Goal: Task Accomplishment & Management: Manage account settings

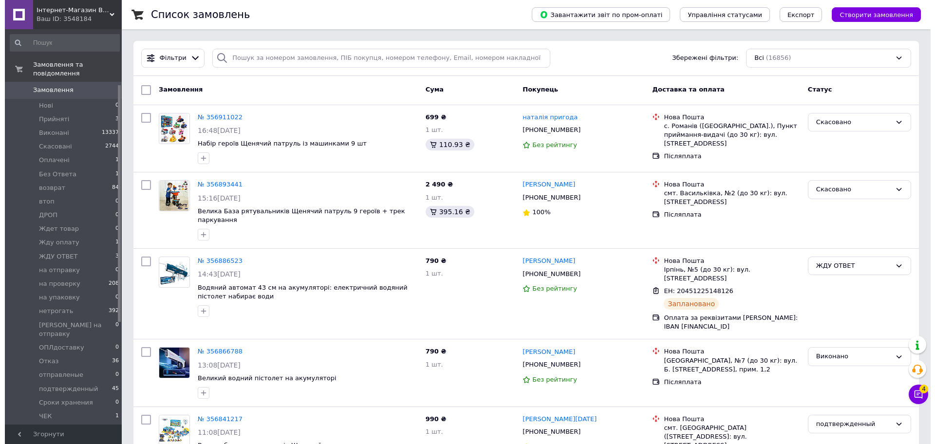
scroll to position [122, 0]
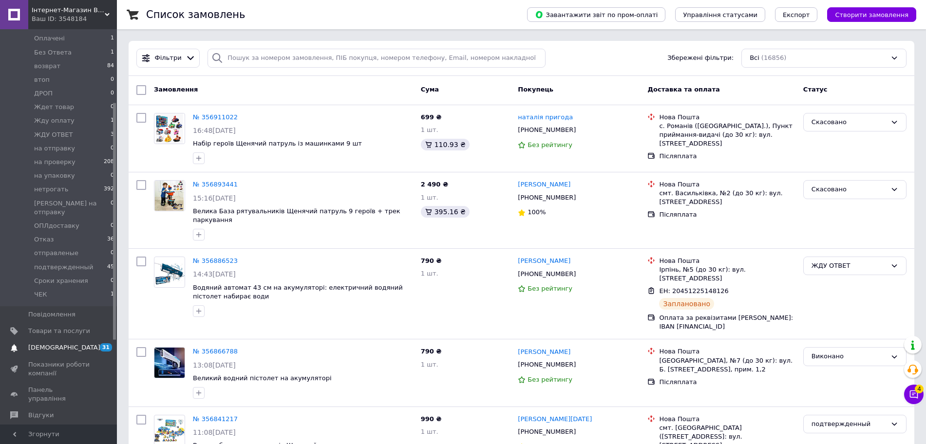
click at [45, 340] on link "[DEMOGRAPHIC_DATA] 31 0" at bounding box center [60, 348] width 120 height 17
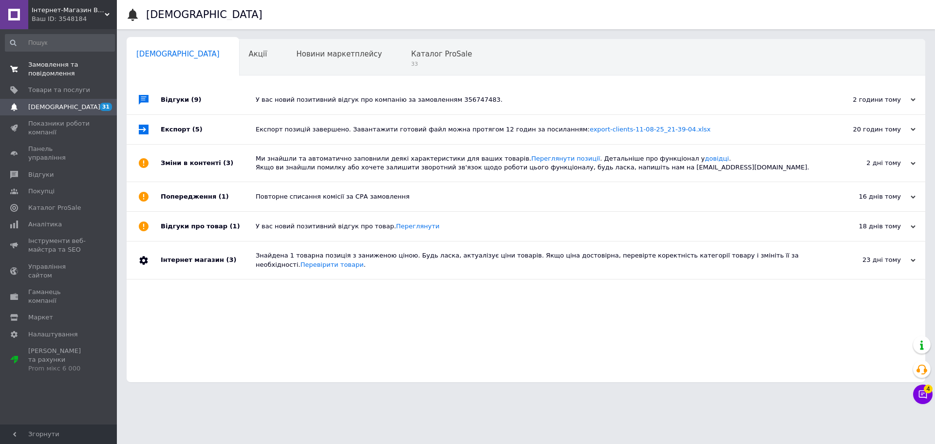
click at [61, 74] on span "Замовлення та повідомлення" at bounding box center [59, 69] width 62 height 18
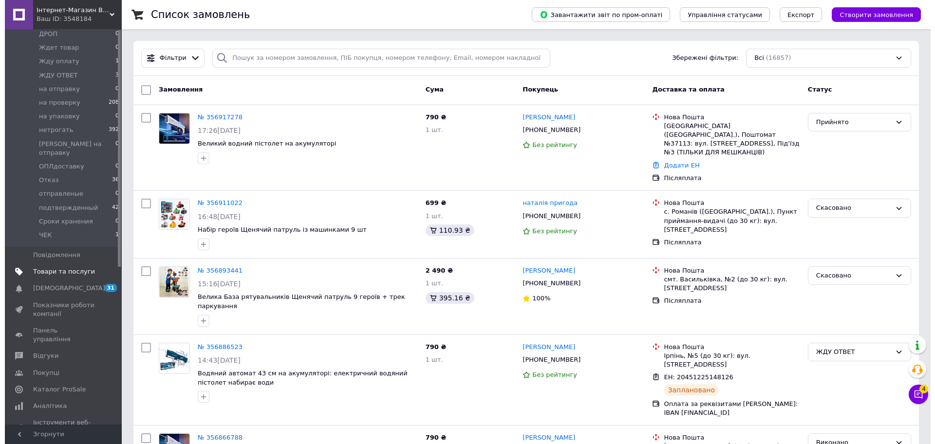
scroll to position [183, 0]
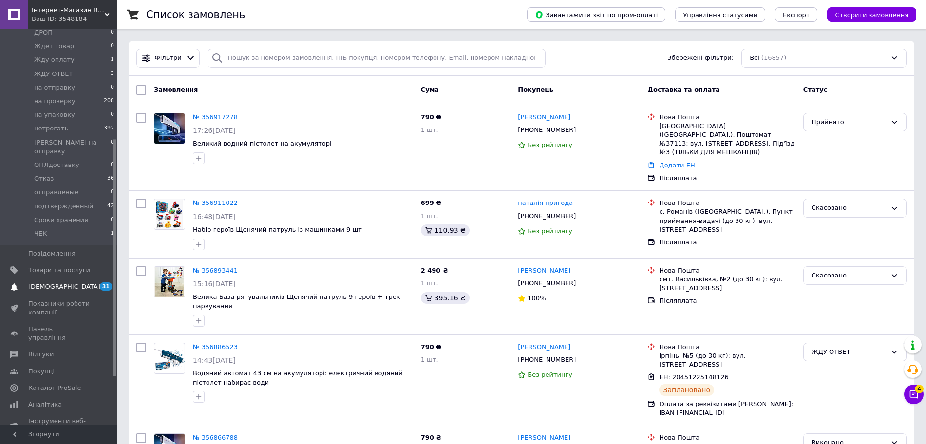
click at [69, 279] on link "[DEMOGRAPHIC_DATA] 31 0" at bounding box center [60, 287] width 120 height 17
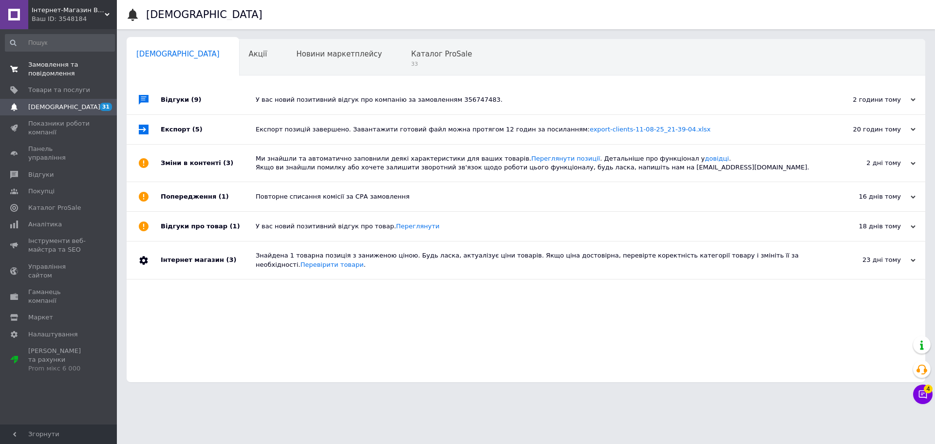
click at [72, 70] on span "Замовлення та повідомлення" at bounding box center [59, 69] width 62 height 18
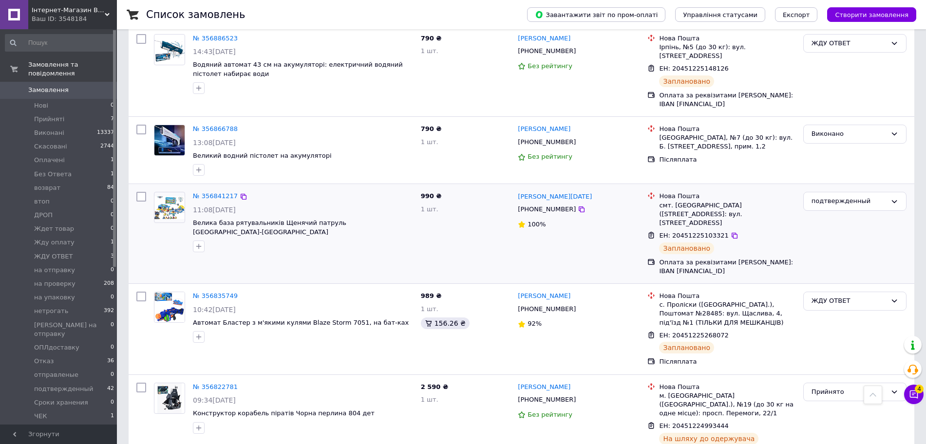
scroll to position [304, 0]
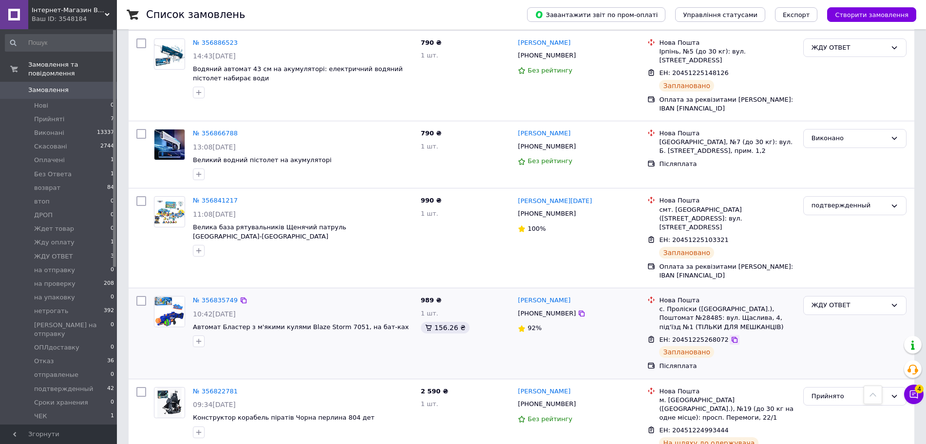
click at [732, 337] on icon at bounding box center [735, 340] width 6 height 6
click at [575, 295] on div "[PERSON_NAME]" at bounding box center [579, 300] width 124 height 11
copy div "[PERSON_NAME]"
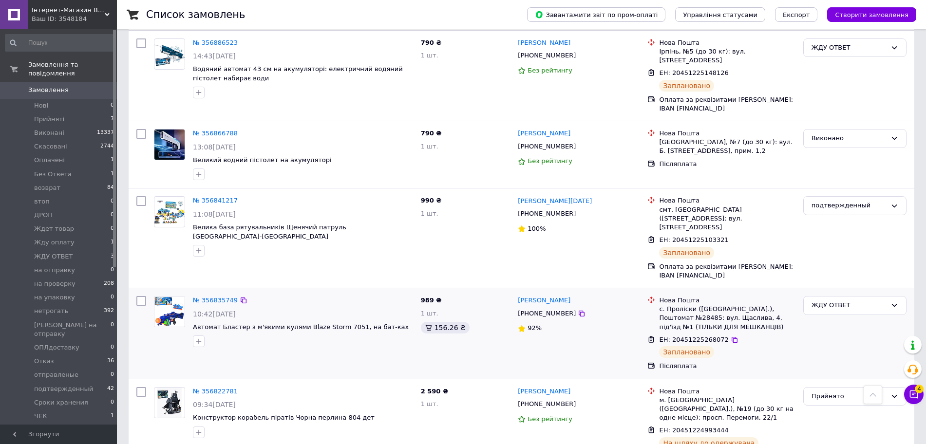
click at [606, 322] on div "92%" at bounding box center [579, 328] width 122 height 13
click at [731, 336] on icon at bounding box center [735, 340] width 8 height 8
click at [216, 297] on link "№ 356835749" at bounding box center [215, 300] width 45 height 7
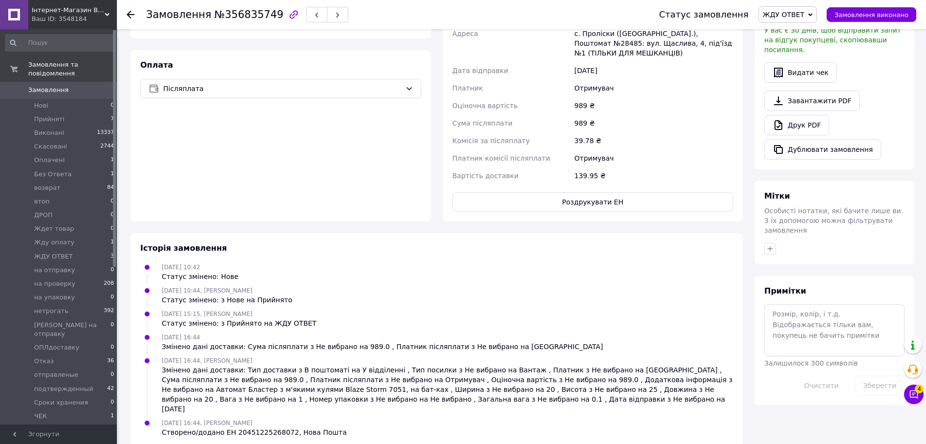
scroll to position [304, 0]
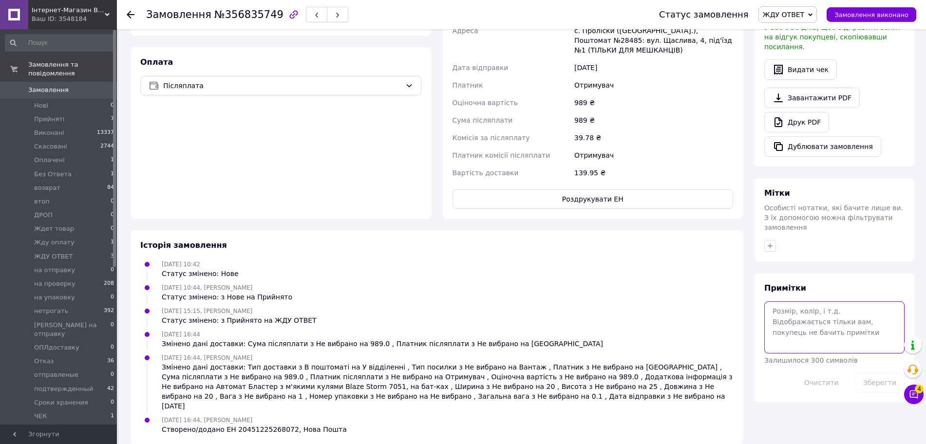
click at [776, 320] on textarea at bounding box center [834, 328] width 140 height 52
paste textarea "№1663108 Детальніше: [URL][DOMAIN_NAME]"
drag, startPoint x: 769, startPoint y: 304, endPoint x: 860, endPoint y: 326, distance: 94.1
click at [862, 326] on textarea "№1663108 Детальніше: [URL][DOMAIN_NAME]" at bounding box center [834, 328] width 140 height 52
type textarea "№1663108"
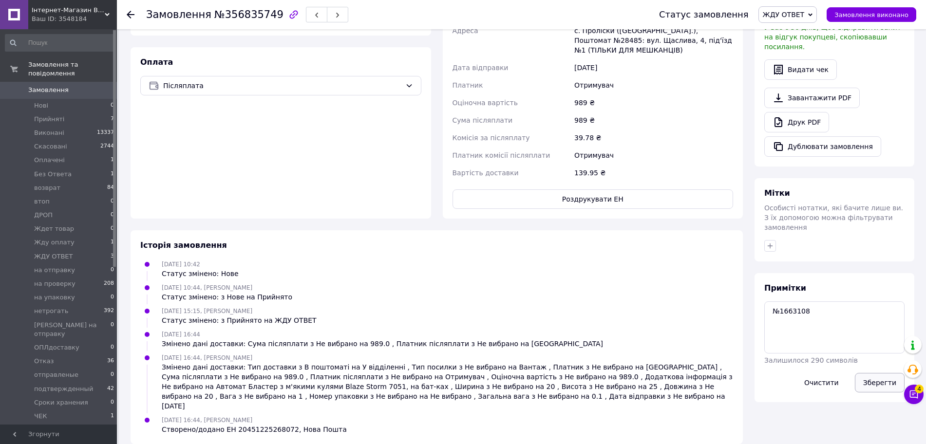
click at [868, 373] on button "Зберегти" at bounding box center [880, 382] width 50 height 19
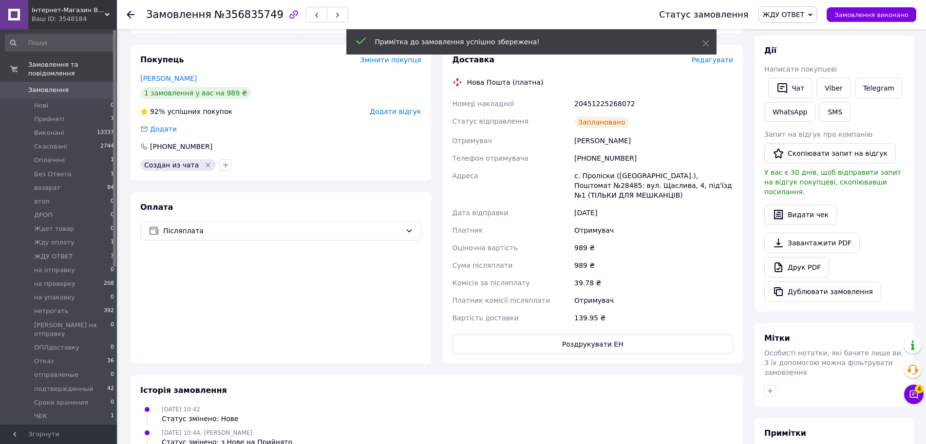
scroll to position [122, 0]
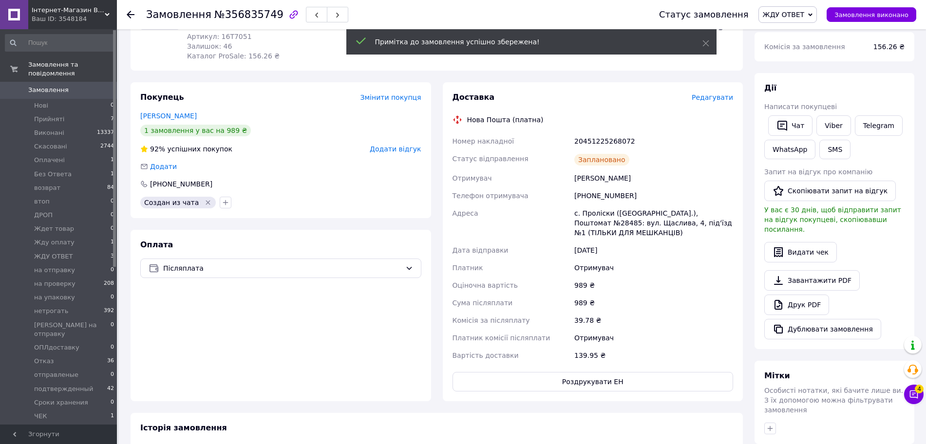
click at [591, 195] on div "[PHONE_NUMBER]" at bounding box center [653, 196] width 163 height 18
copy div "[PHONE_NUMBER]"
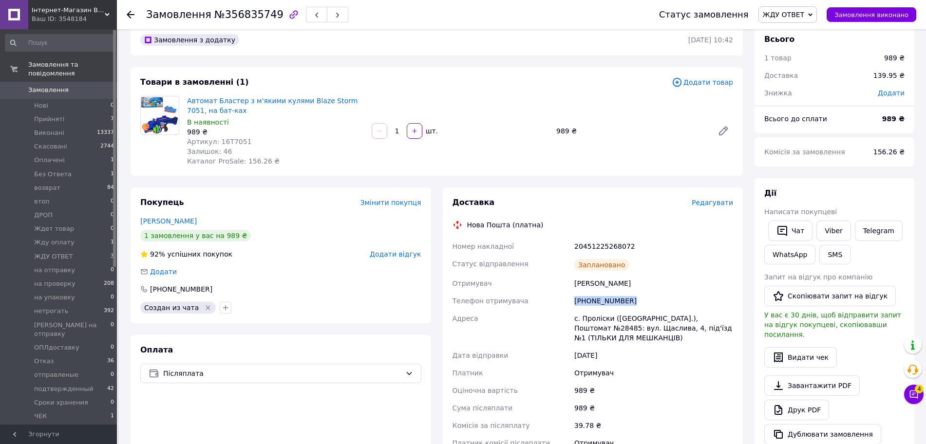
scroll to position [0, 0]
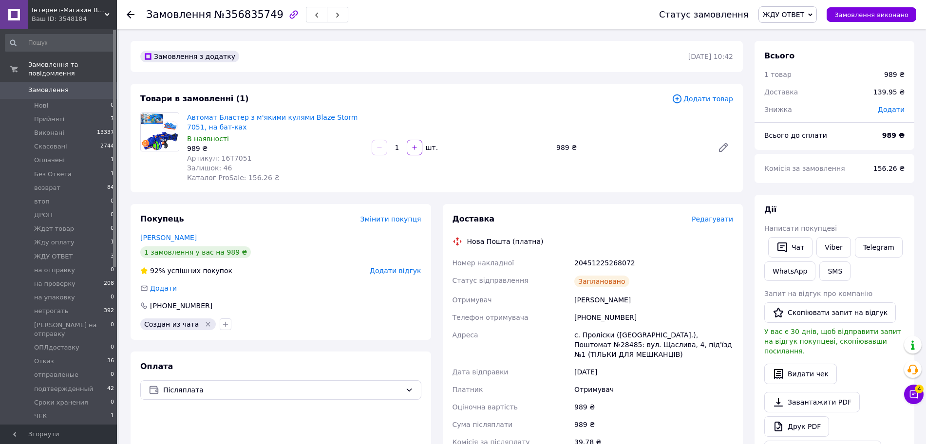
click at [607, 262] on div "20451225268072" at bounding box center [653, 263] width 163 height 18
copy div "20451225268072"
click at [798, 17] on span "ЖДУ ОТВЕТ" at bounding box center [784, 15] width 42 height 8
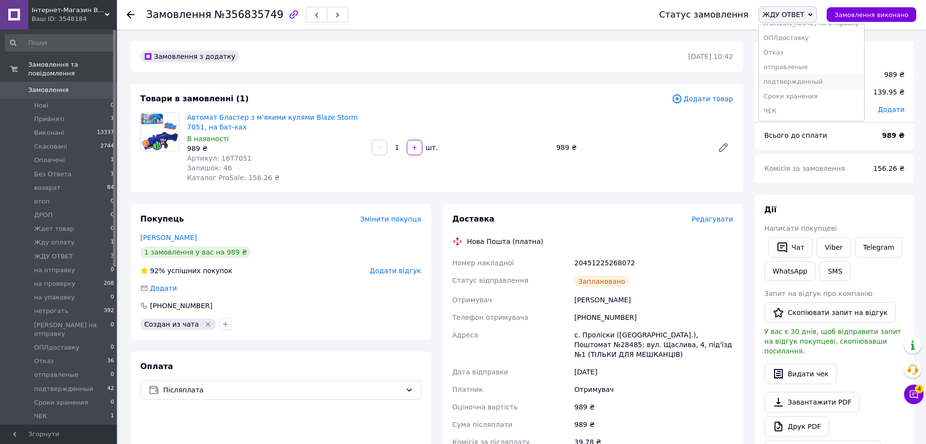
click at [816, 79] on li "подтвержденный" at bounding box center [811, 82] width 105 height 15
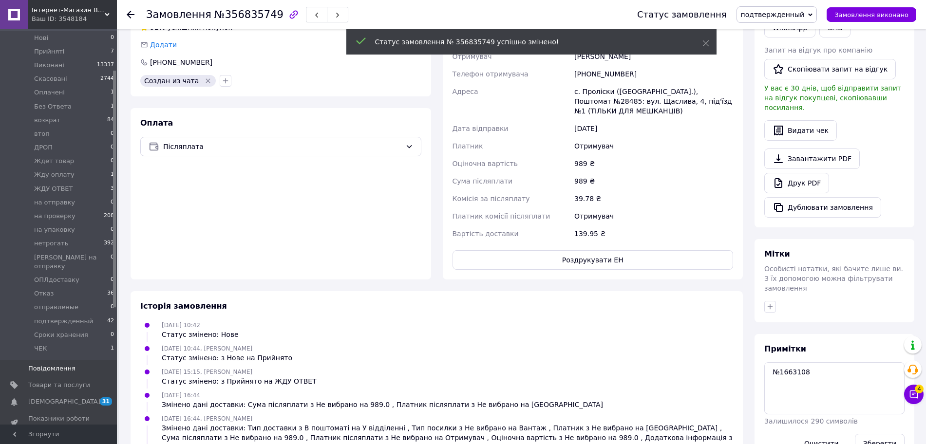
scroll to position [183, 0]
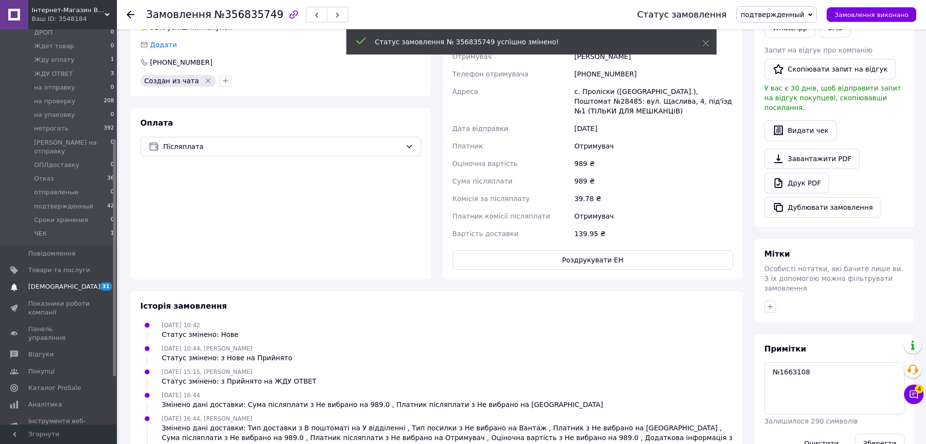
click at [56, 279] on link "[DEMOGRAPHIC_DATA] 31 0" at bounding box center [60, 287] width 120 height 17
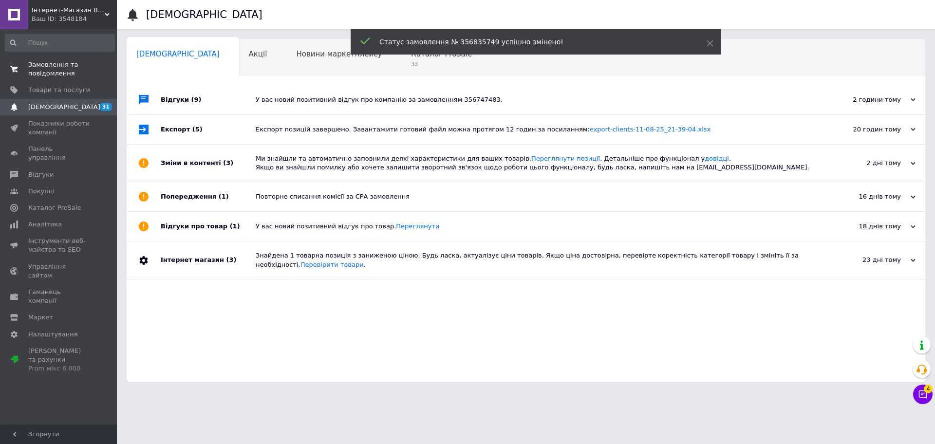
click at [71, 64] on span "Замовлення та повідомлення" at bounding box center [59, 69] width 62 height 18
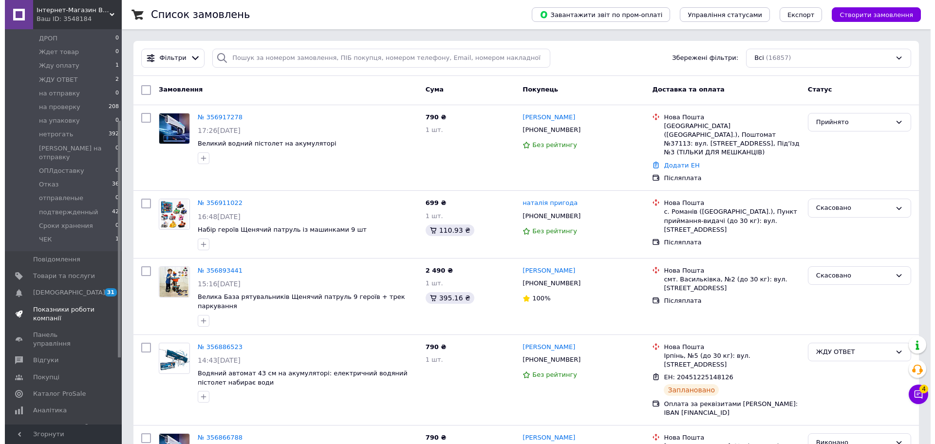
scroll to position [183, 0]
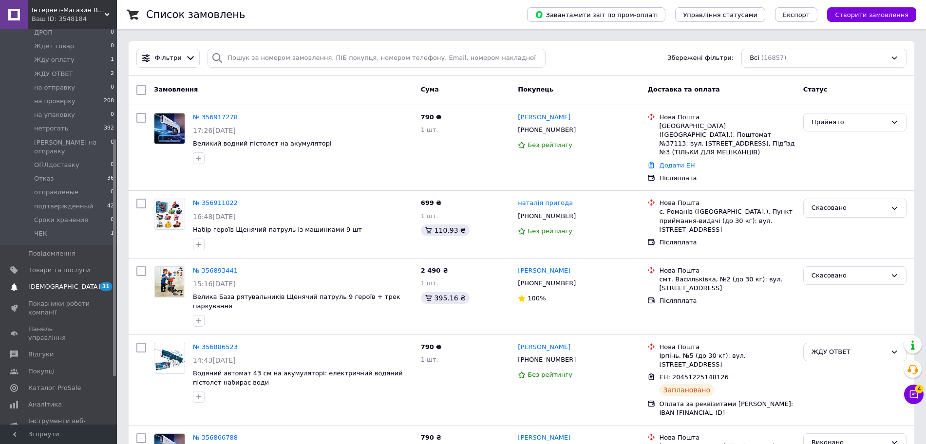
click at [76, 283] on span "[DEMOGRAPHIC_DATA]" at bounding box center [59, 287] width 62 height 9
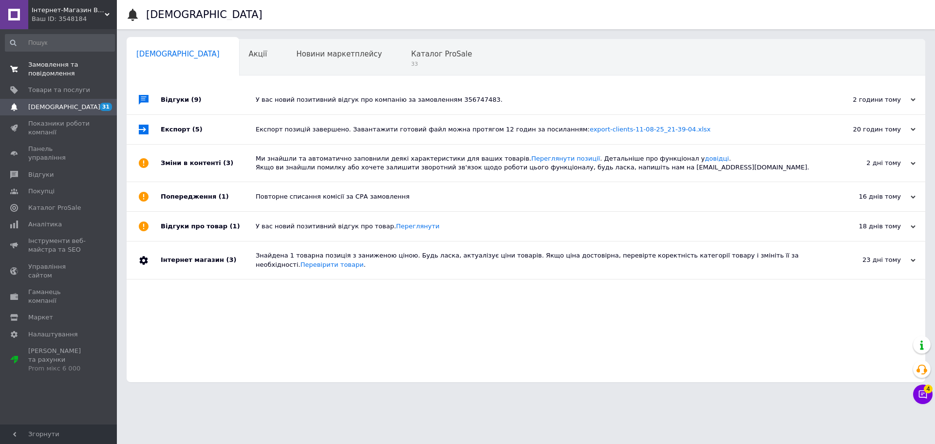
click at [52, 59] on link "Замовлення та повідомлення 0 0" at bounding box center [60, 69] width 120 height 25
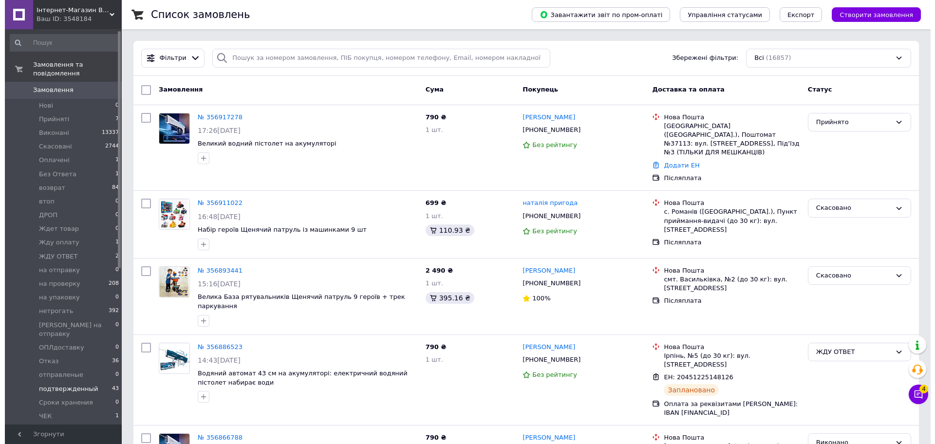
scroll to position [122, 0]
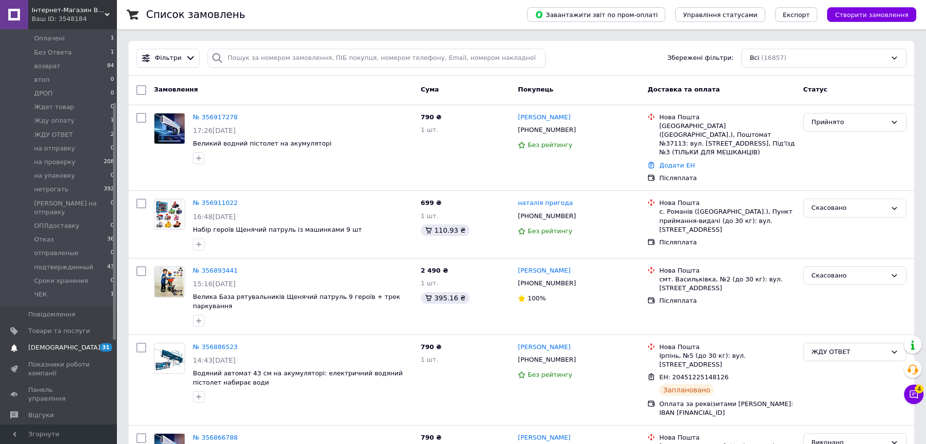
click at [60, 343] on span "[DEMOGRAPHIC_DATA]" at bounding box center [64, 347] width 72 height 9
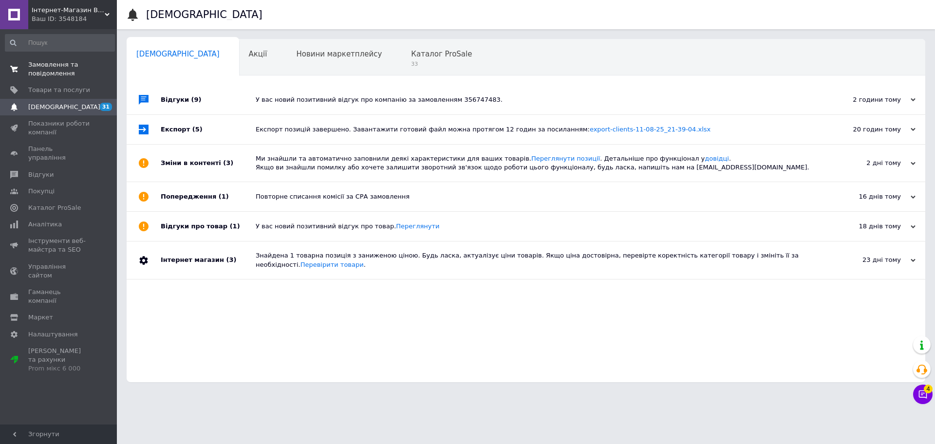
click at [75, 68] on span "Замовлення та повідомлення" at bounding box center [59, 69] width 62 height 18
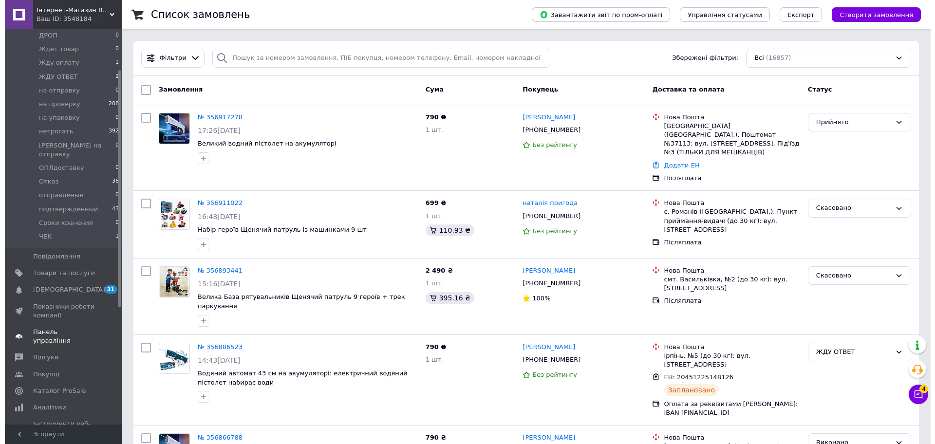
scroll to position [183, 0]
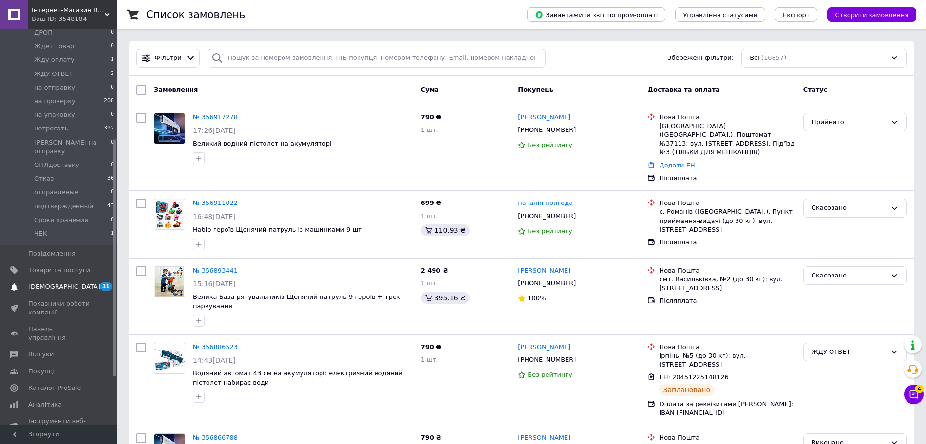
click at [69, 283] on span "[DEMOGRAPHIC_DATA]" at bounding box center [59, 287] width 62 height 9
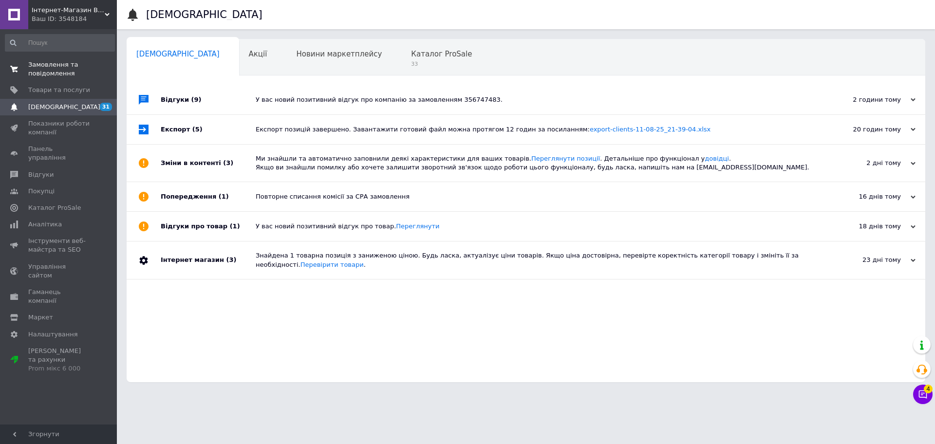
click at [74, 68] on span "Замовлення та повідомлення" at bounding box center [59, 69] width 62 height 18
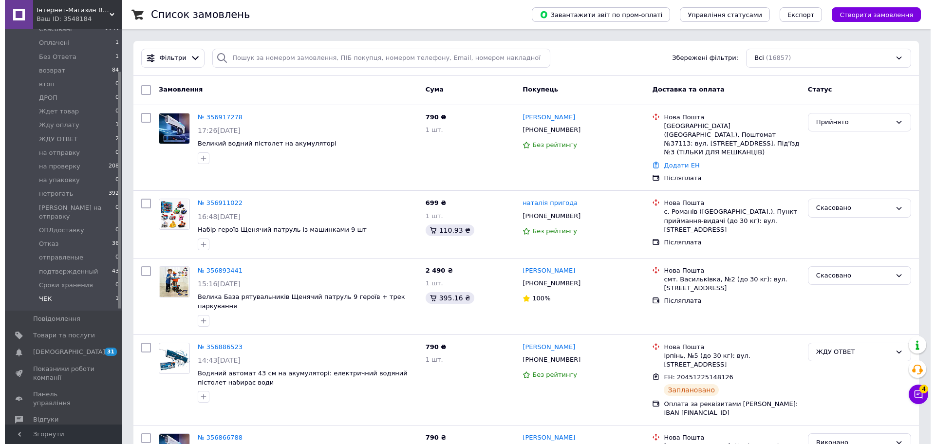
scroll to position [122, 0]
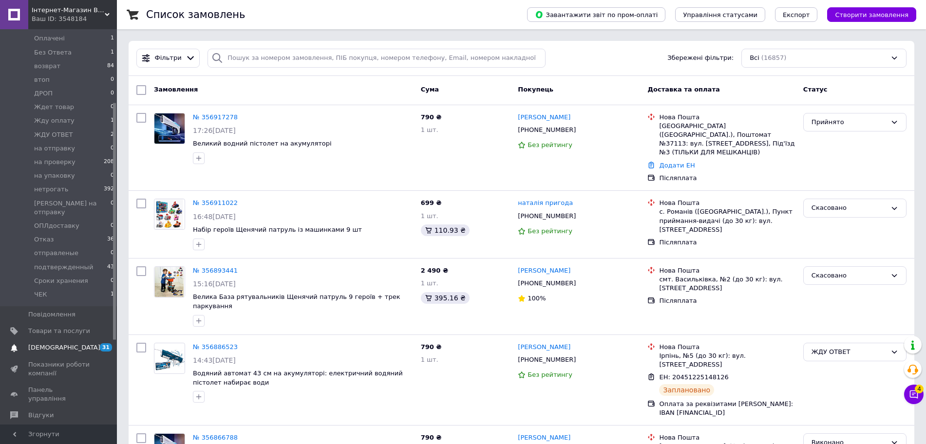
click at [77, 340] on link "[DEMOGRAPHIC_DATA] 31 0" at bounding box center [60, 348] width 120 height 17
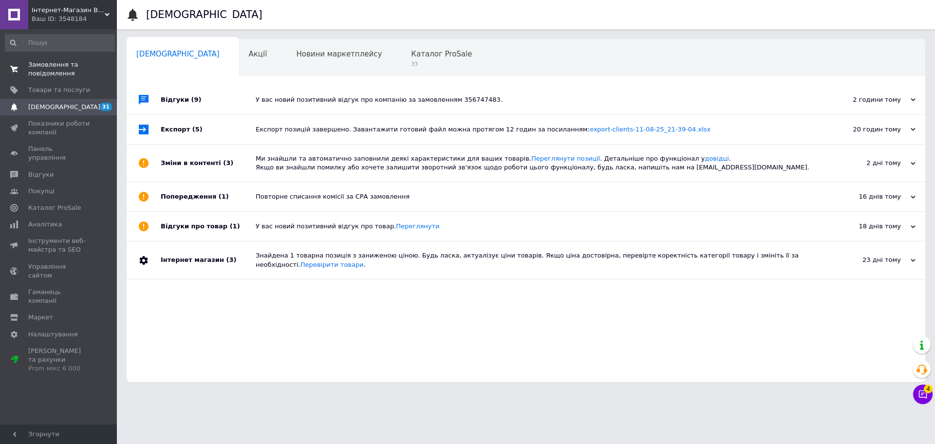
click at [94, 69] on span "0 0" at bounding box center [103, 69] width 27 height 18
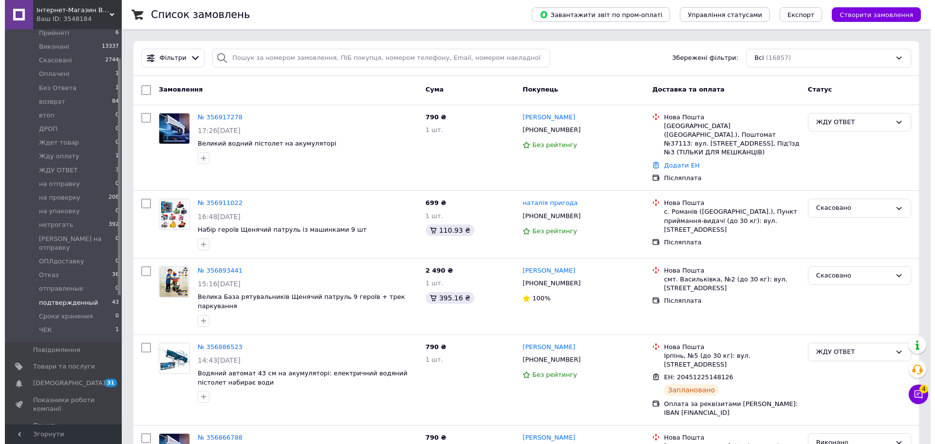
scroll to position [122, 0]
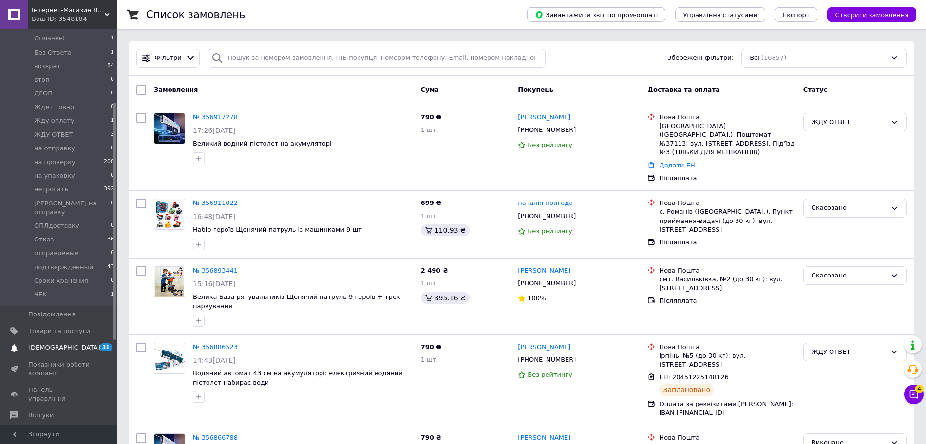
click at [74, 343] on span "[DEMOGRAPHIC_DATA]" at bounding box center [59, 347] width 62 height 9
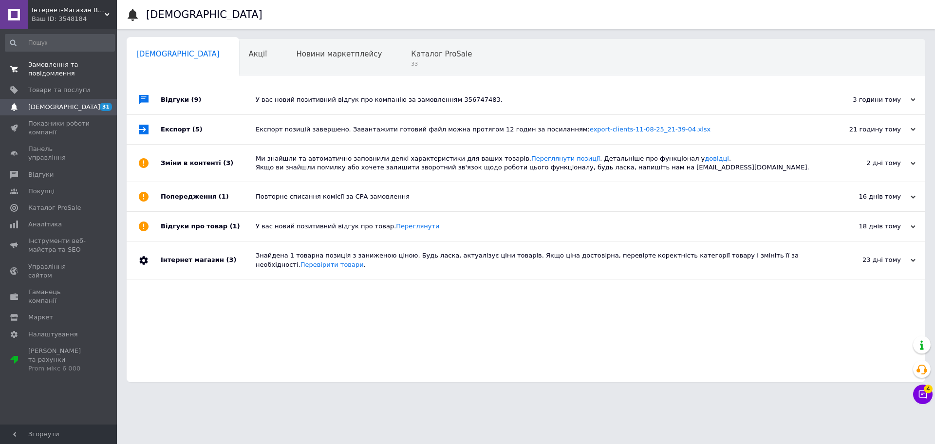
click at [80, 78] on span "Замовлення та повідомлення" at bounding box center [59, 69] width 62 height 18
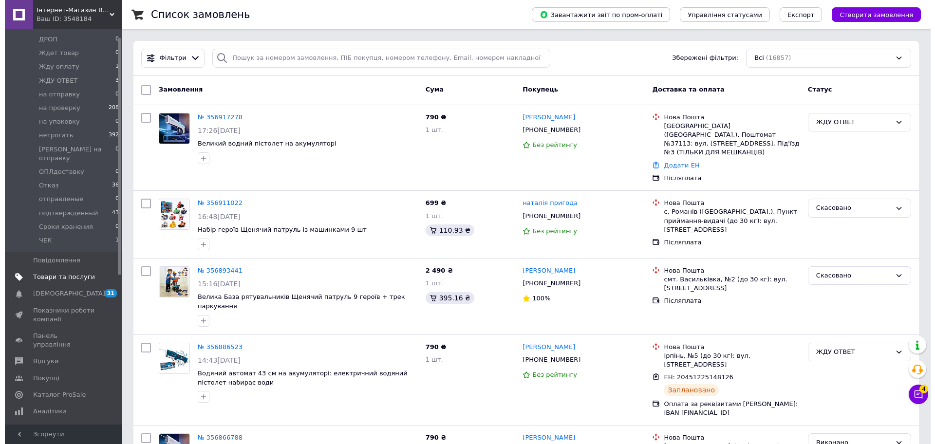
scroll to position [183, 0]
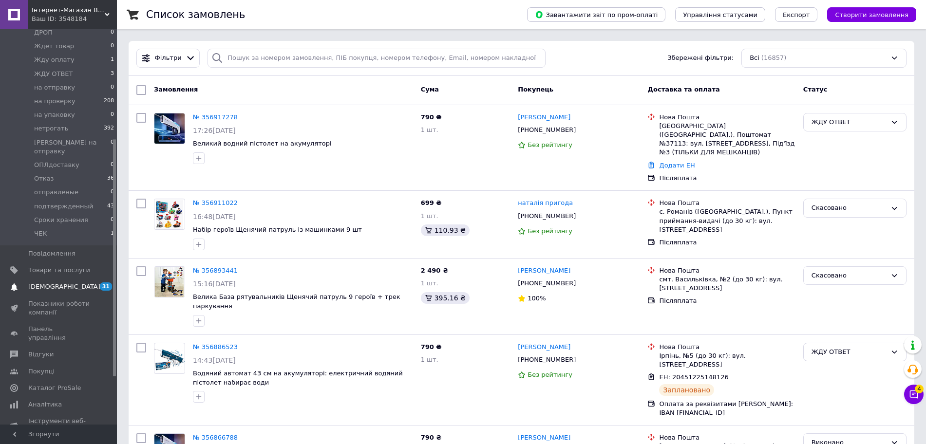
click at [60, 283] on span "[DEMOGRAPHIC_DATA]" at bounding box center [64, 287] width 72 height 9
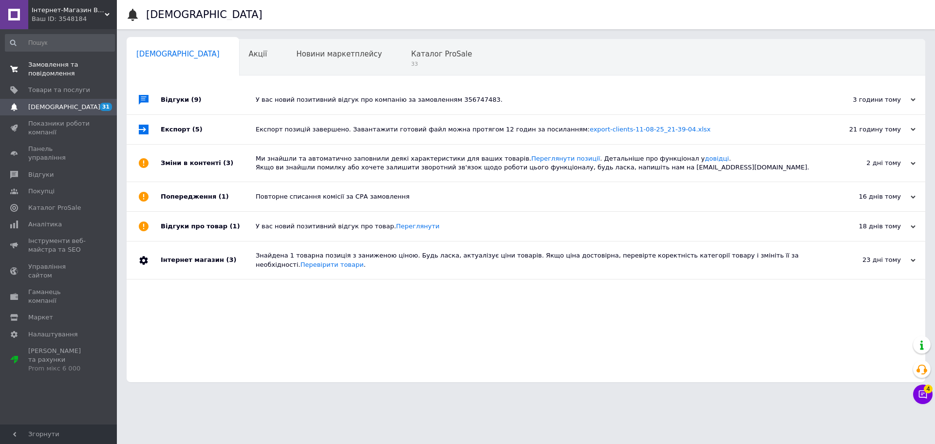
click at [79, 65] on span "Замовлення та повідомлення" at bounding box center [59, 69] width 62 height 18
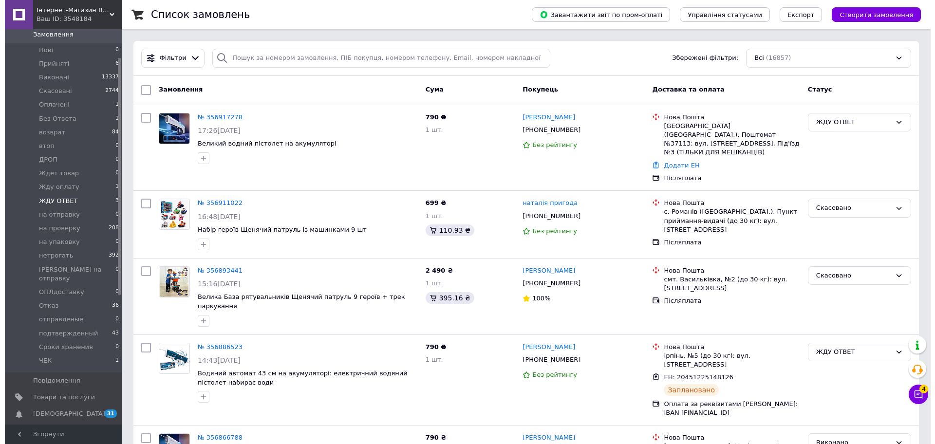
scroll to position [61, 0]
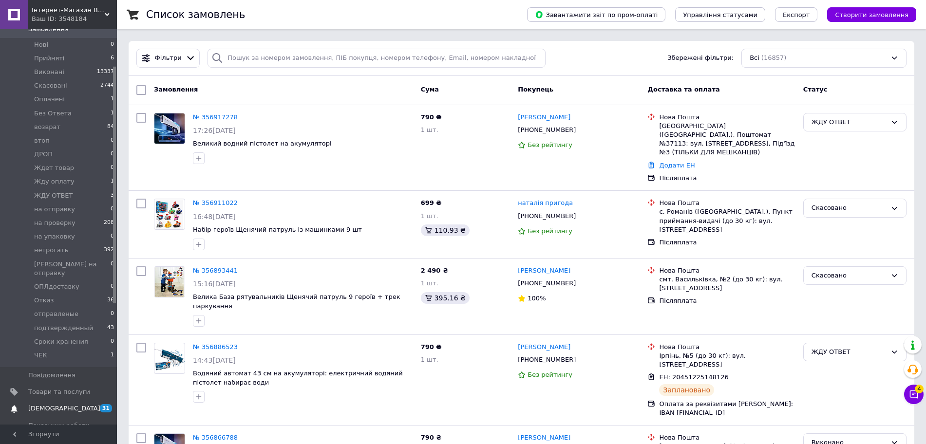
click at [64, 404] on span "[DEMOGRAPHIC_DATA]" at bounding box center [59, 408] width 62 height 9
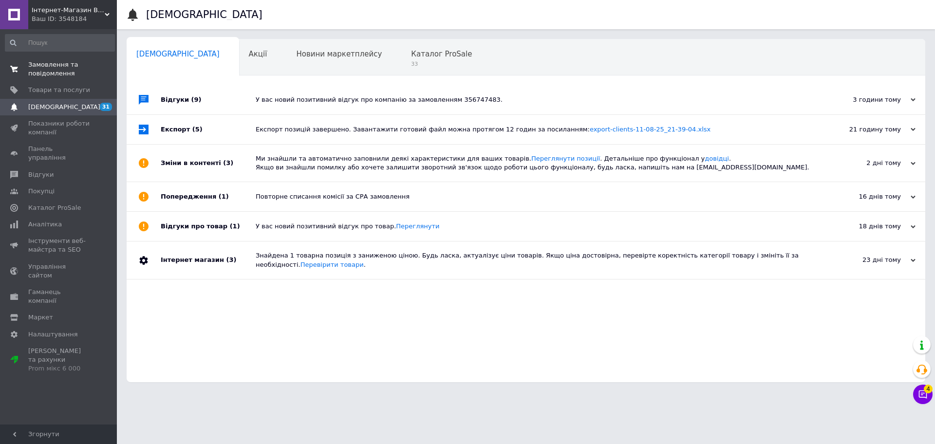
click at [91, 74] on span "0 0" at bounding box center [103, 69] width 27 height 18
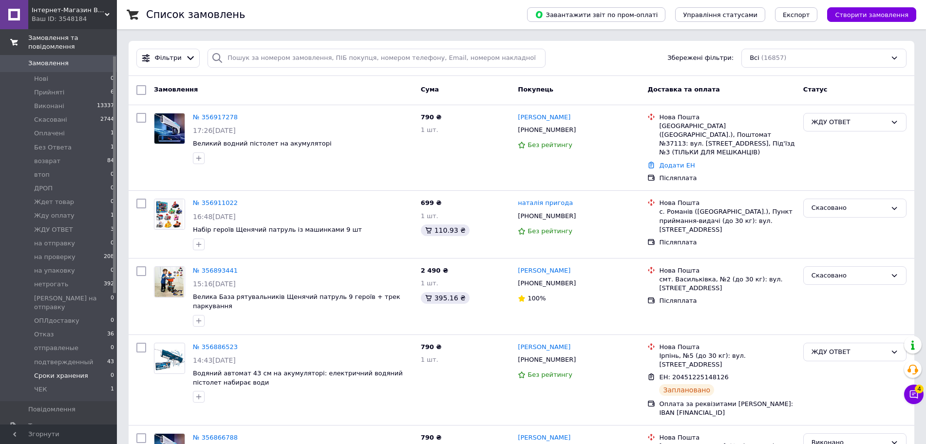
scroll to position [61, 0]
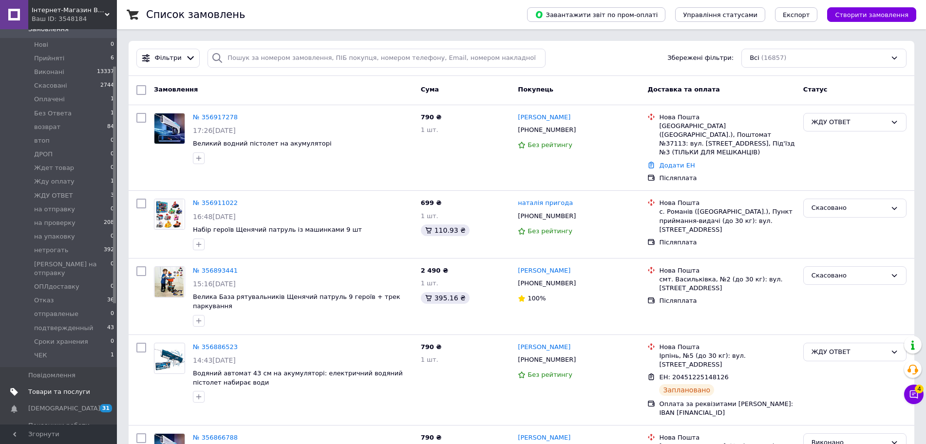
click at [63, 384] on link "Товари та послуги" at bounding box center [60, 392] width 120 height 17
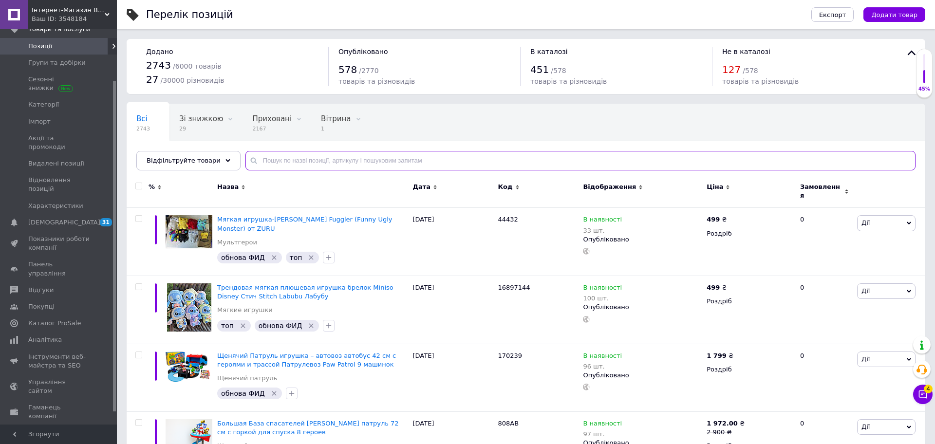
click at [280, 160] on input "text" at bounding box center [581, 160] width 670 height 19
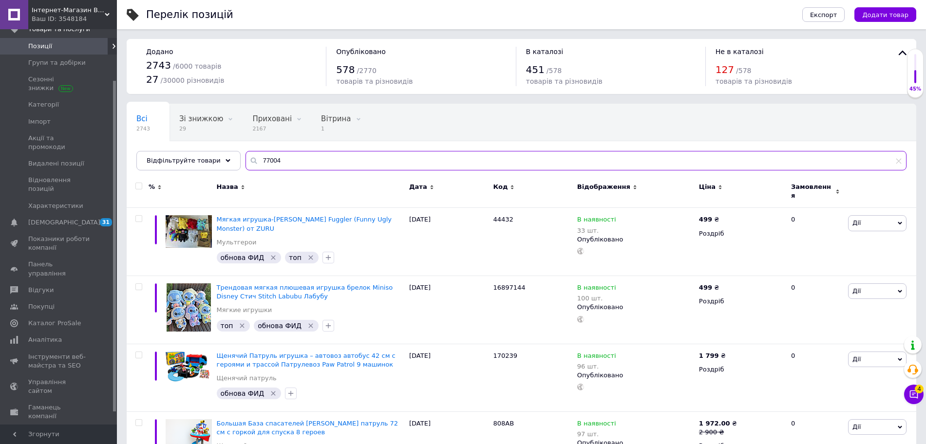
type input "77004"
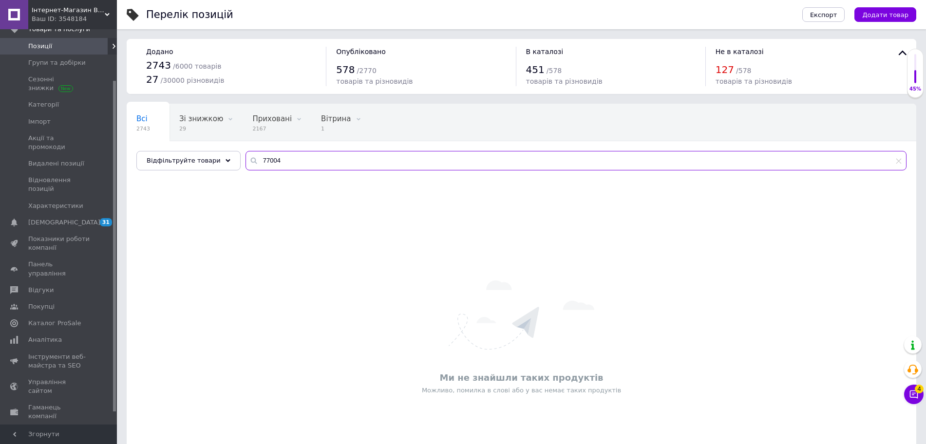
click at [267, 154] on input "77004" at bounding box center [576, 160] width 661 height 19
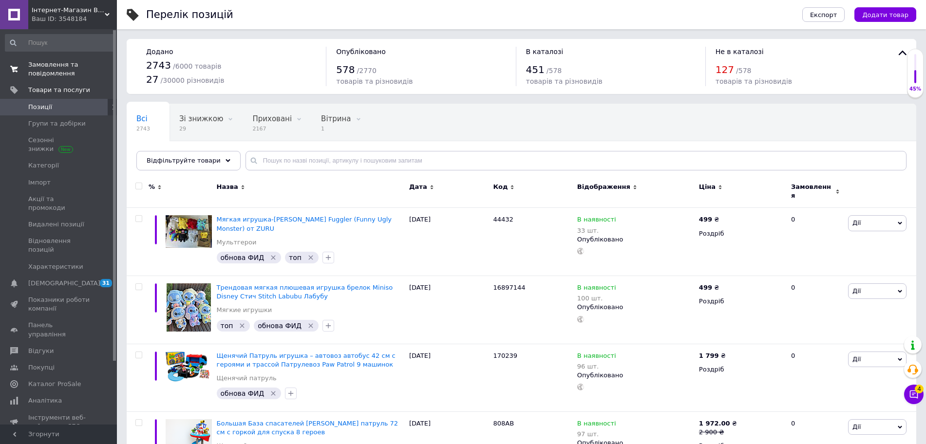
click at [47, 64] on span "Замовлення та повідомлення" at bounding box center [59, 69] width 62 height 18
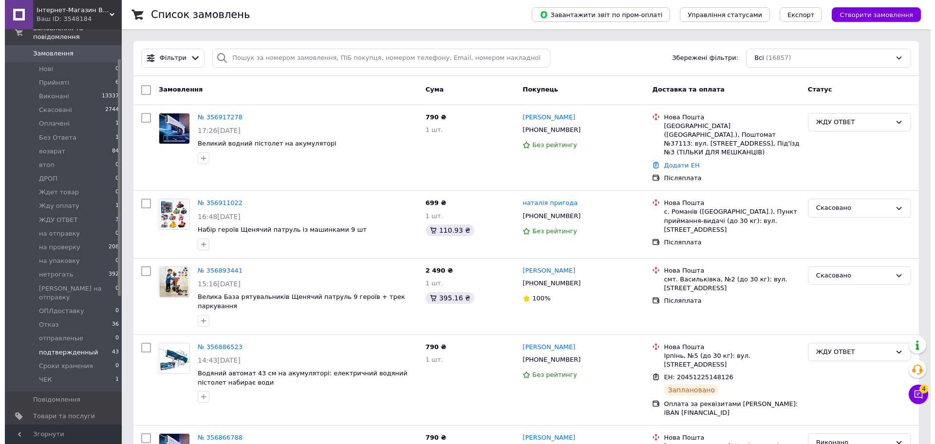
scroll to position [61, 0]
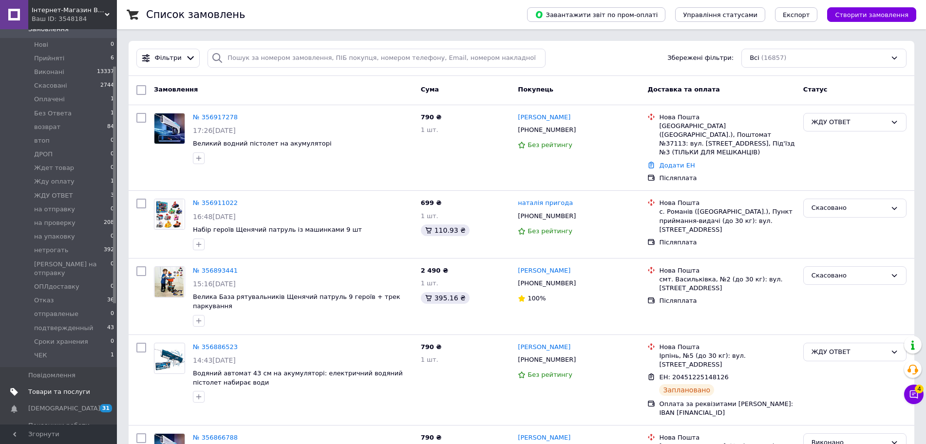
click at [57, 384] on link "Товари та послуги" at bounding box center [60, 392] width 120 height 17
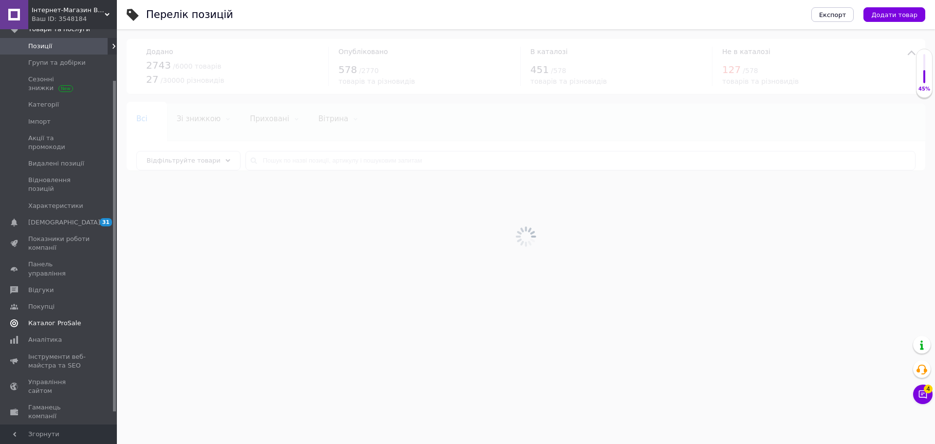
click at [68, 218] on span "[DEMOGRAPHIC_DATA]" at bounding box center [59, 222] width 62 height 9
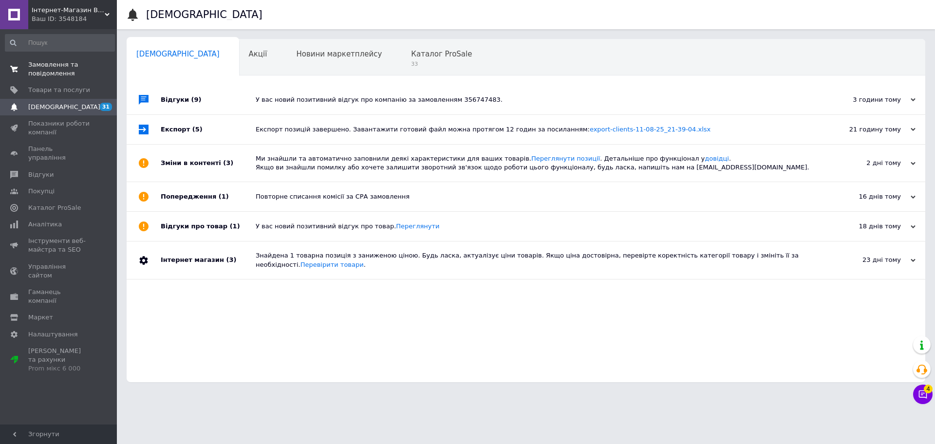
click at [70, 64] on span "Замовлення та повідомлення" at bounding box center [59, 69] width 62 height 18
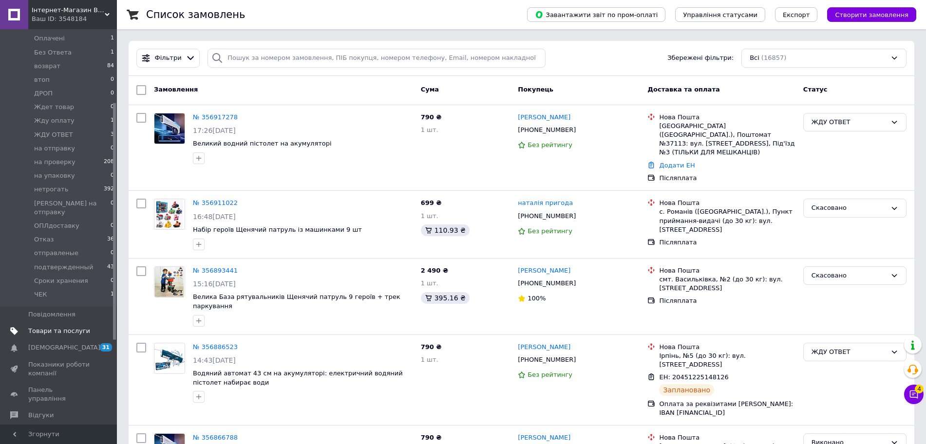
click at [59, 327] on span "Товари та послуги" at bounding box center [59, 331] width 62 height 9
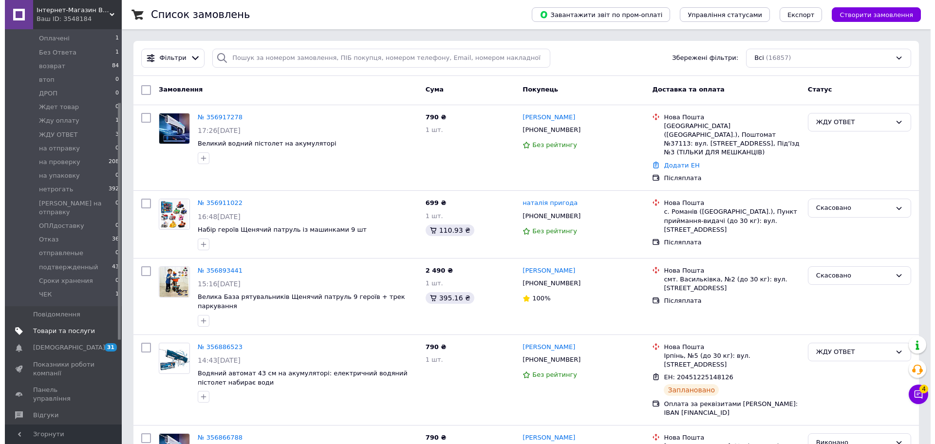
scroll to position [76, 0]
